Goal: Task Accomplishment & Management: Manage account settings

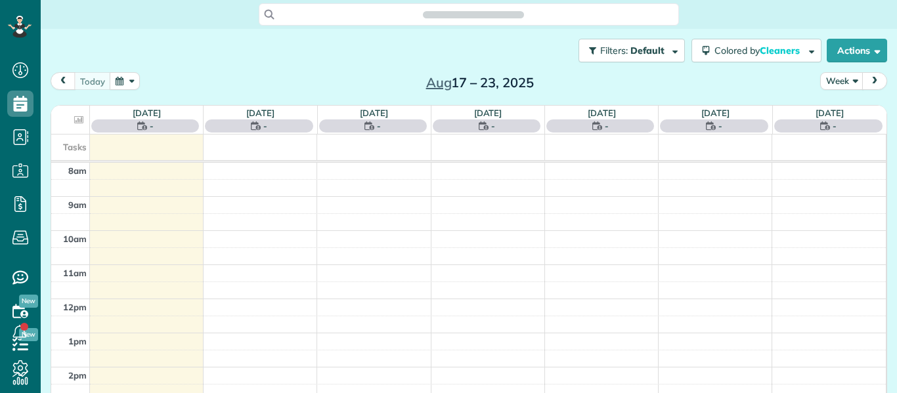
scroll to position [6, 6]
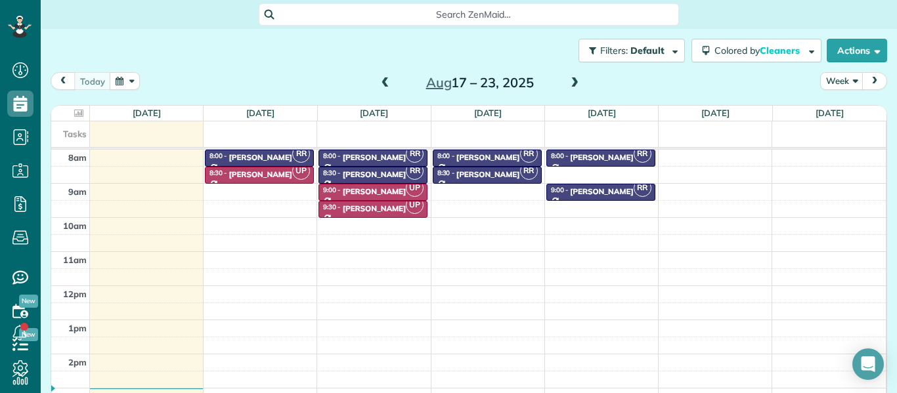
click at [389, 79] on span at bounding box center [385, 83] width 14 height 12
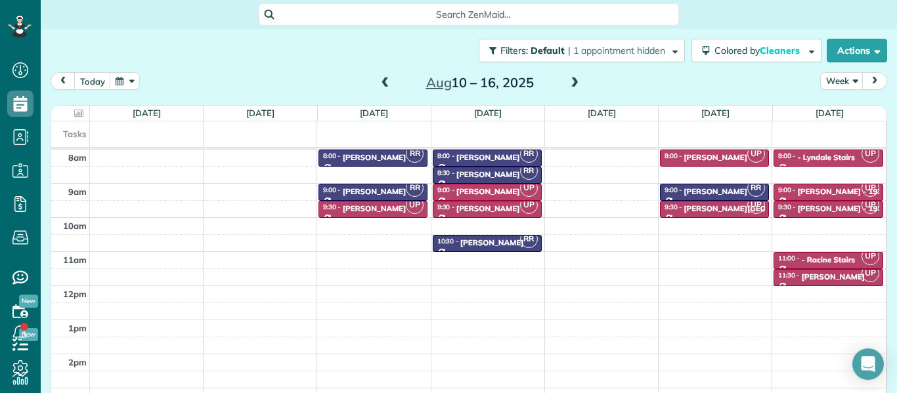
click at [389, 79] on span at bounding box center [385, 83] width 14 height 12
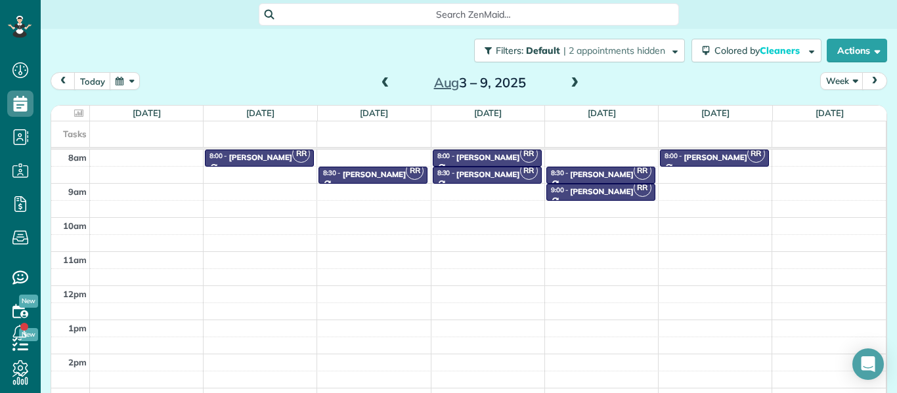
click at [389, 79] on span at bounding box center [385, 83] width 14 height 12
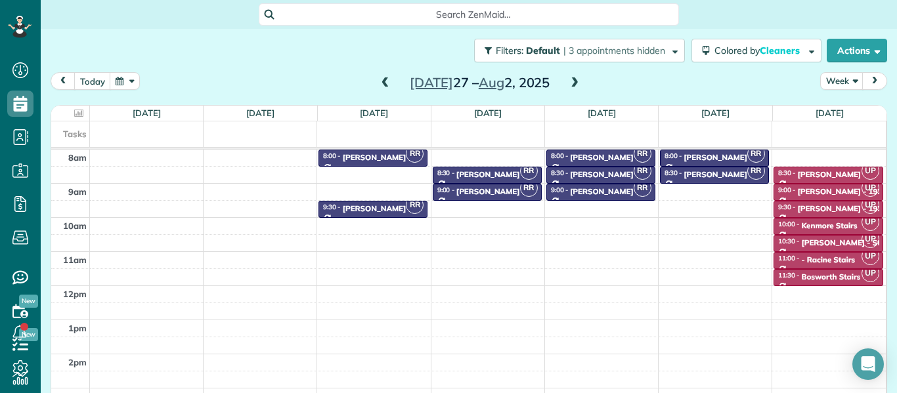
click at [389, 79] on span at bounding box center [385, 83] width 14 height 12
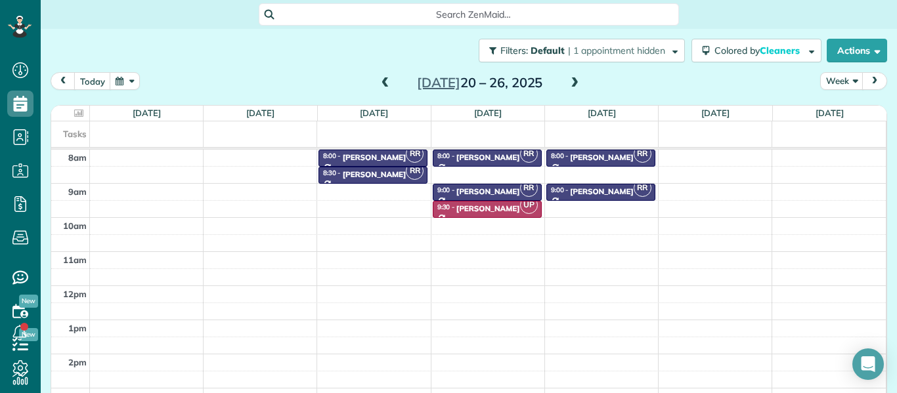
click at [389, 79] on span at bounding box center [385, 83] width 14 height 12
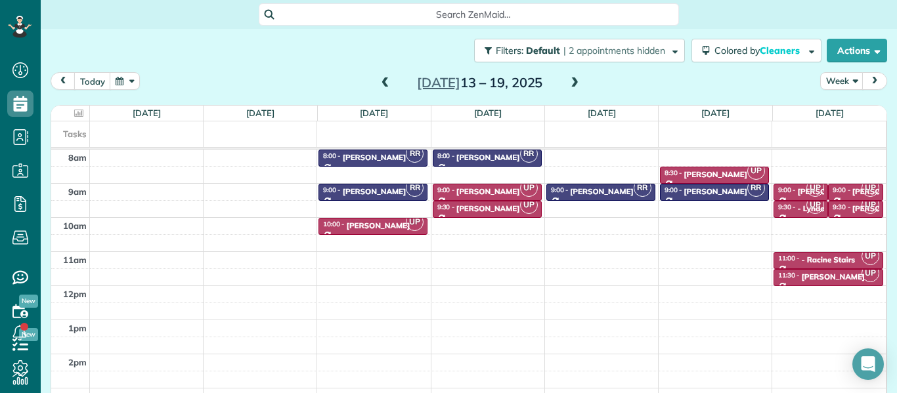
click at [574, 82] on span at bounding box center [574, 83] width 14 height 12
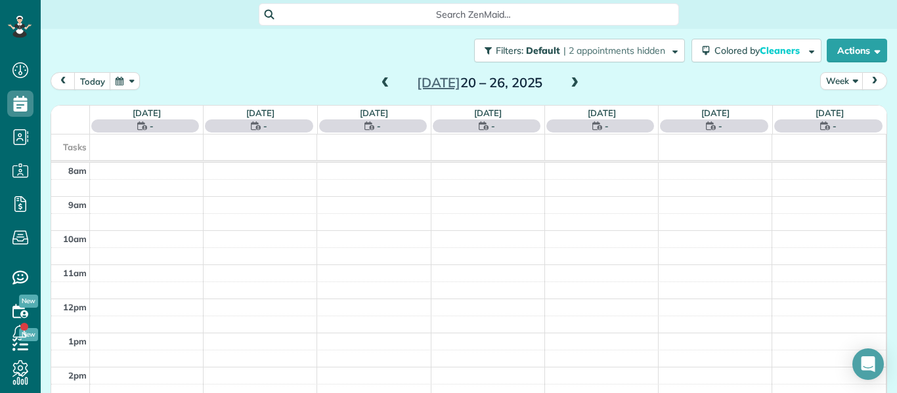
click at [574, 82] on span at bounding box center [574, 83] width 14 height 12
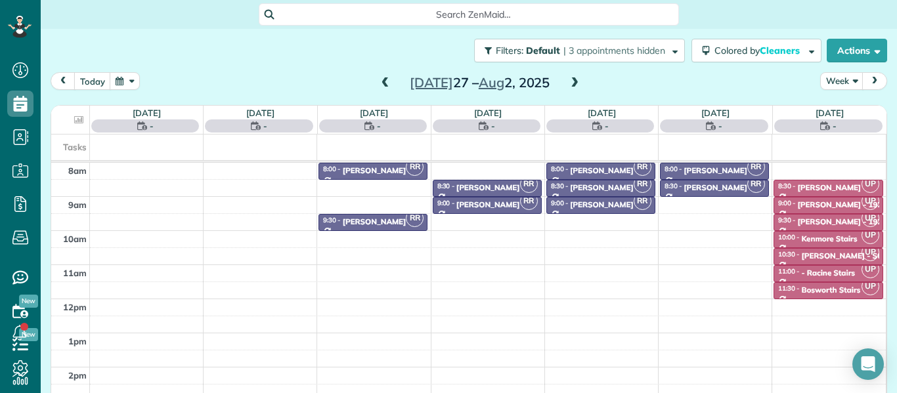
click at [574, 82] on span at bounding box center [574, 83] width 14 height 12
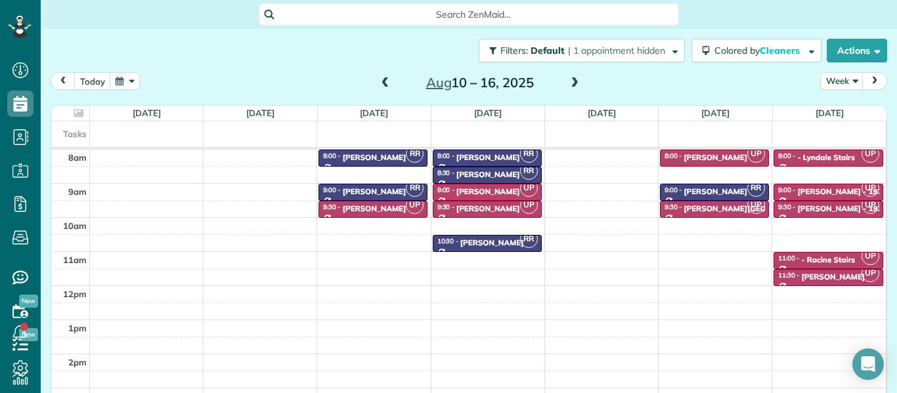
click at [574, 82] on span at bounding box center [574, 83] width 14 height 12
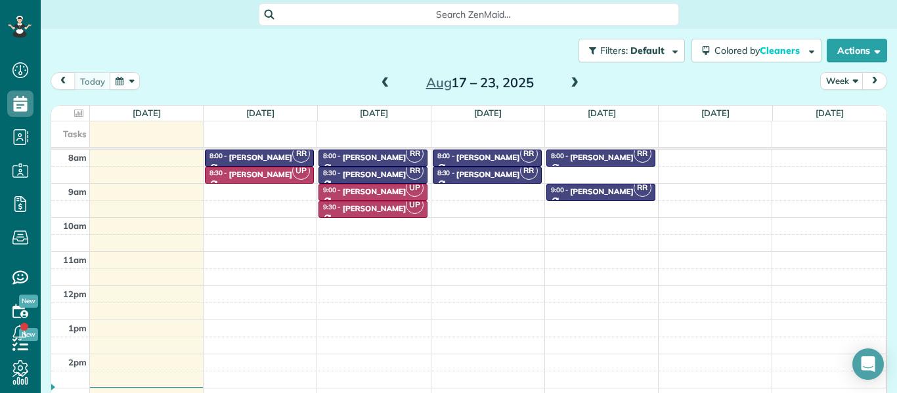
click at [574, 82] on span at bounding box center [574, 83] width 14 height 12
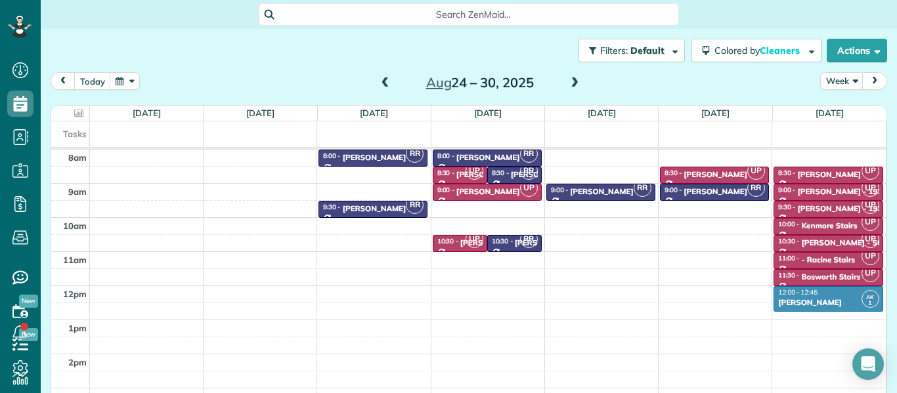
click at [385, 85] on span at bounding box center [385, 83] width 14 height 12
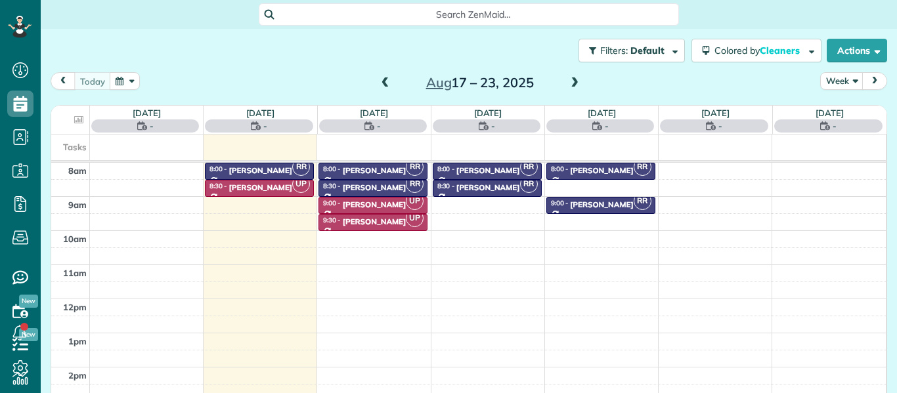
scroll to position [6, 6]
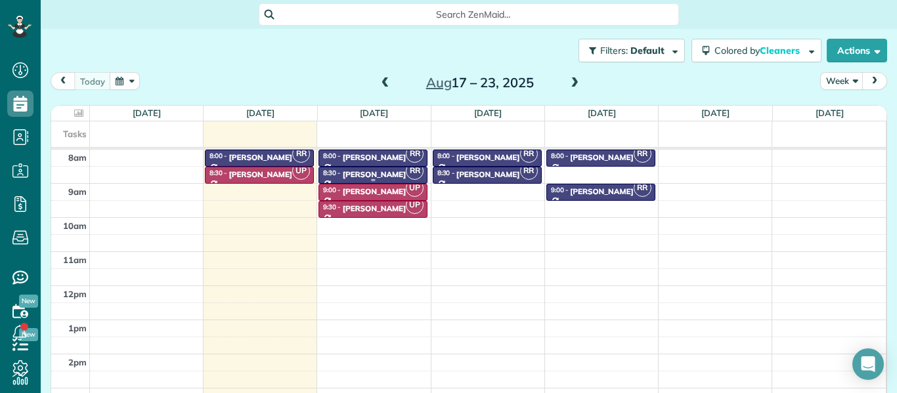
click at [358, 171] on div "[PERSON_NAME]" at bounding box center [375, 174] width 64 height 9
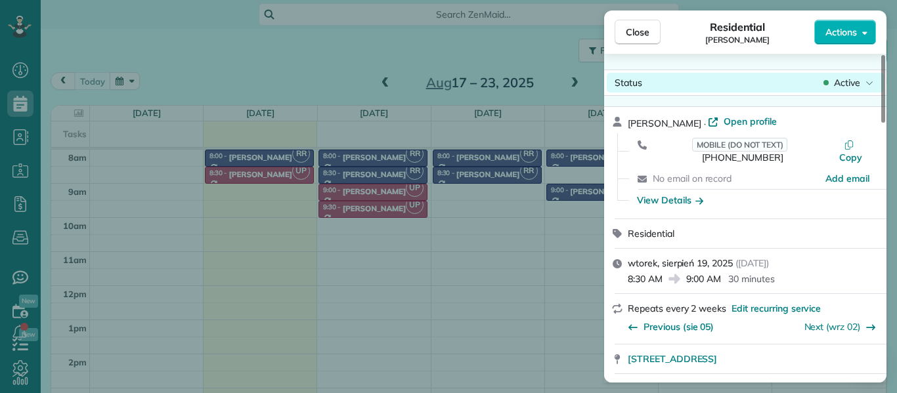
click at [857, 83] on span "Active" at bounding box center [847, 82] width 26 height 13
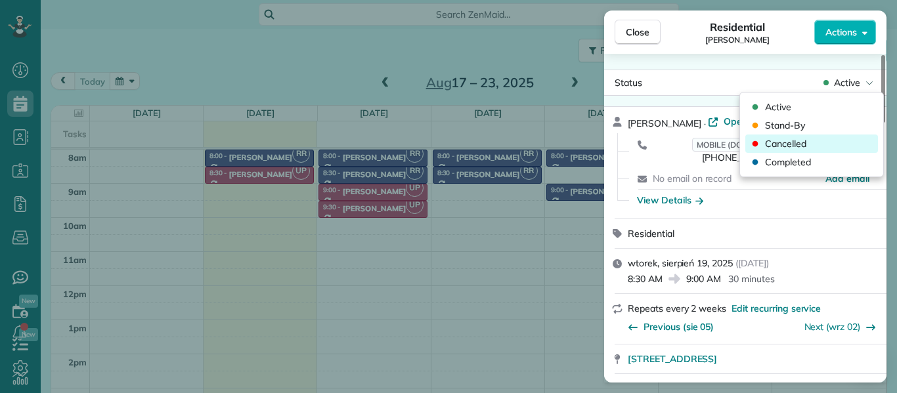
click at [839, 142] on div "Cancelled" at bounding box center [811, 144] width 133 height 18
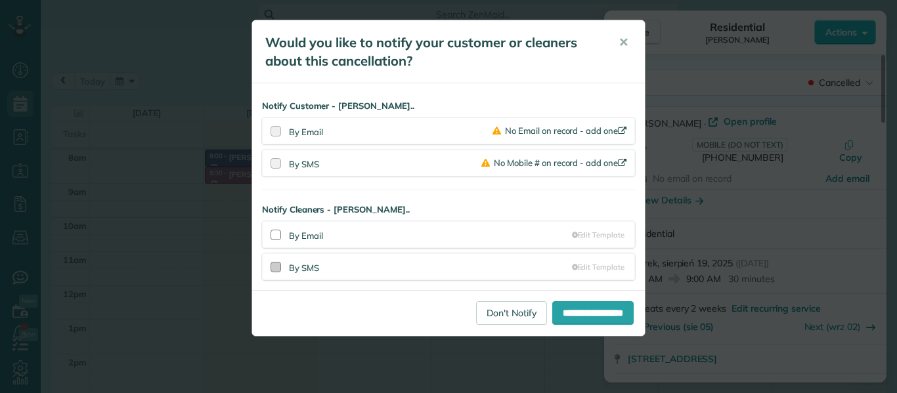
click at [274, 268] on div at bounding box center [275, 267] width 11 height 11
click at [590, 309] on input "**********" at bounding box center [592, 313] width 81 height 24
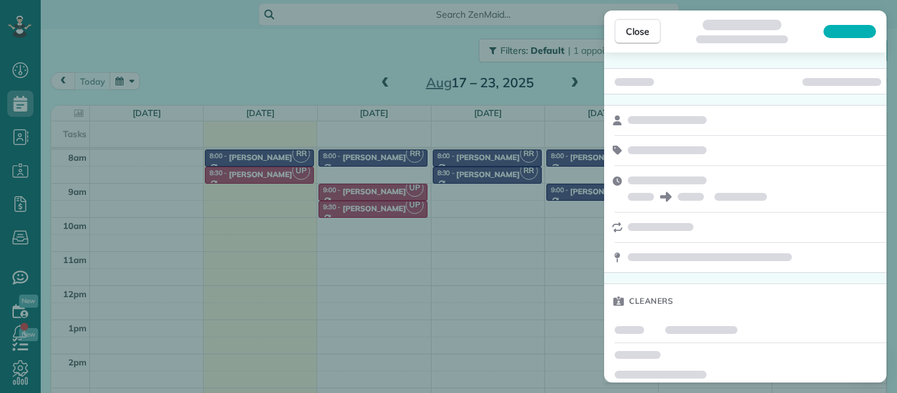
scroll to position [6, 6]
